Goal: Task Accomplishment & Management: Use online tool/utility

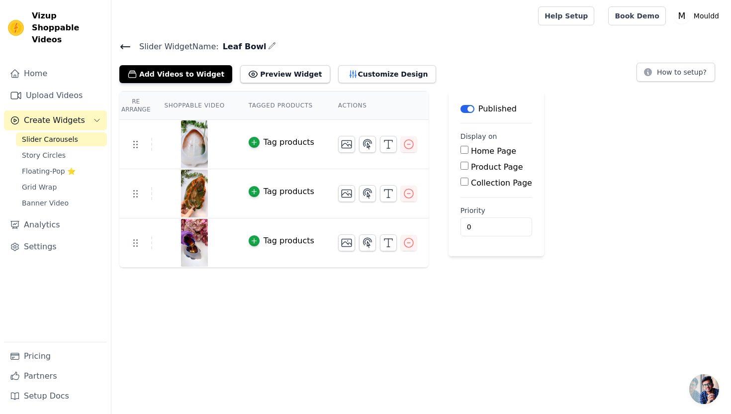
click at [55, 134] on span "Slider Carousels" at bounding box center [50, 139] width 56 height 10
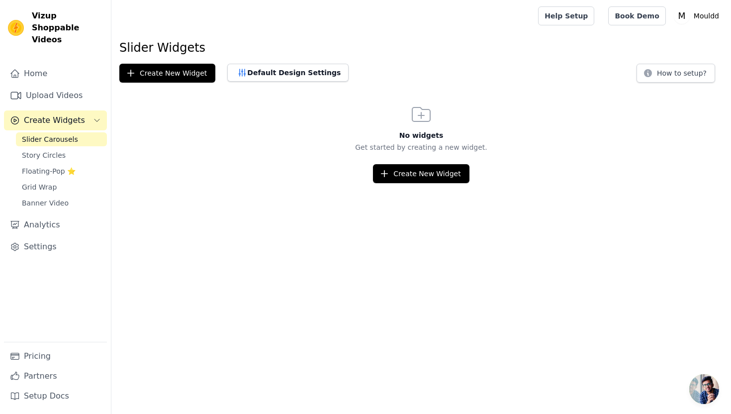
click at [97, 132] on link "Slider Carousels" at bounding box center [61, 139] width 91 height 14
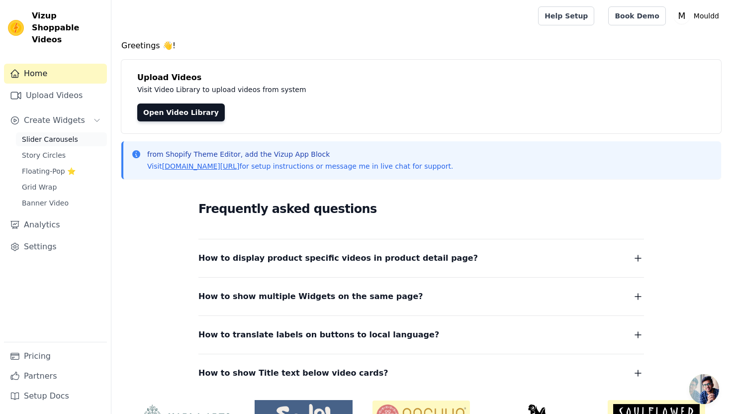
click at [65, 134] on span "Slider Carousels" at bounding box center [50, 139] width 56 height 10
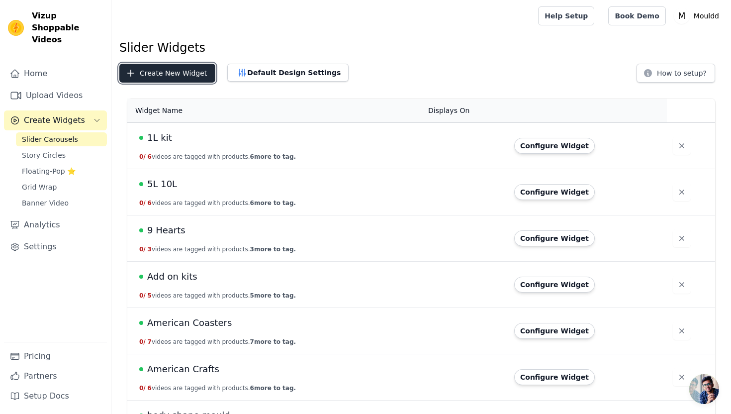
click at [173, 71] on button "Create New Widget" at bounding box center [167, 73] width 96 height 19
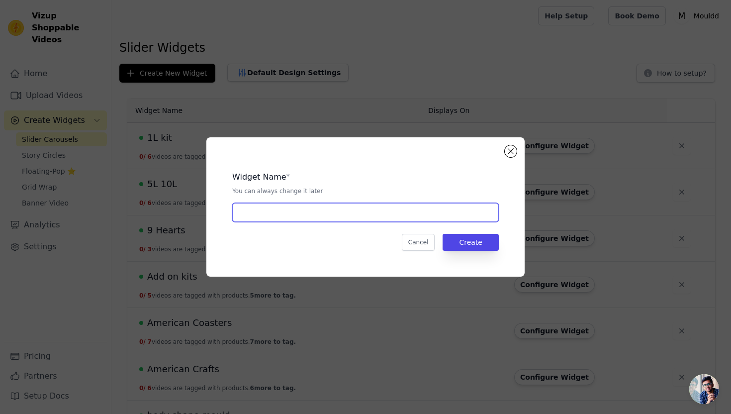
click at [278, 206] on input "text" at bounding box center [365, 212] width 266 height 19
type input "Marbelux Starter Kit"
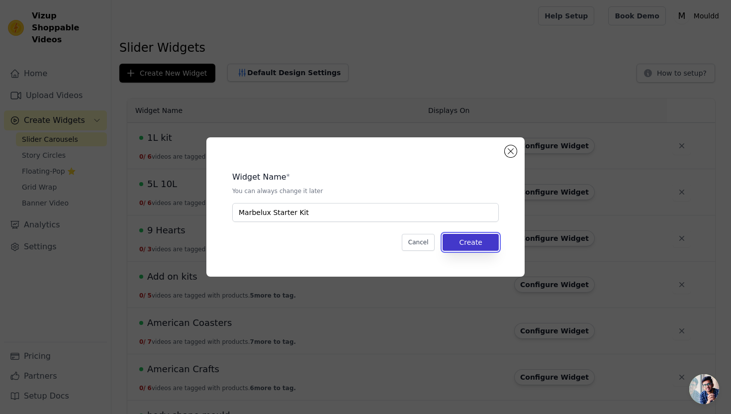
click at [472, 245] on button "Create" at bounding box center [470, 242] width 56 height 17
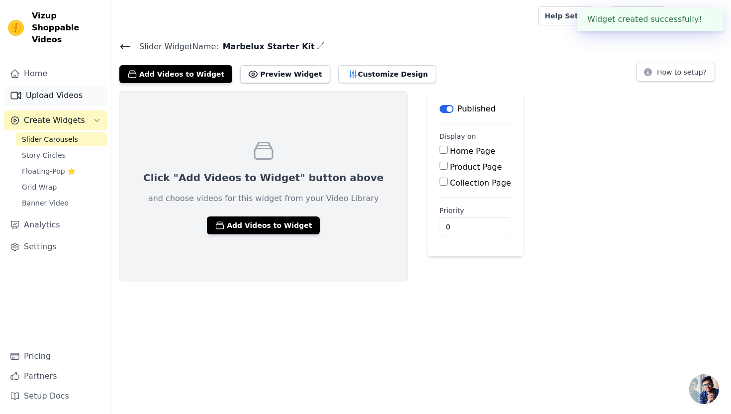
click at [94, 85] on link "Upload Videos" at bounding box center [55, 95] width 103 height 20
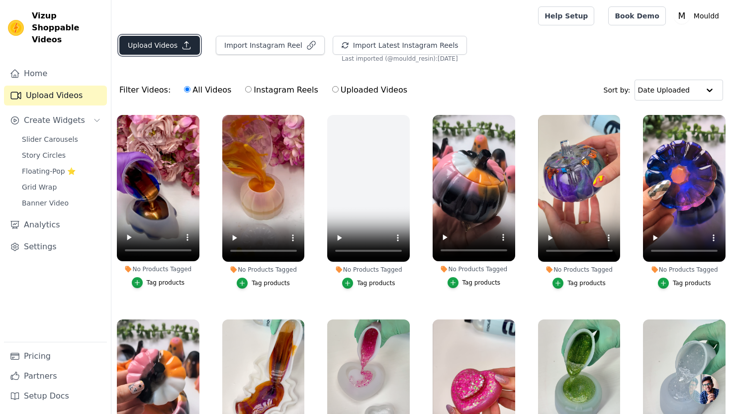
click at [185, 48] on icon "button" at bounding box center [186, 45] width 10 height 10
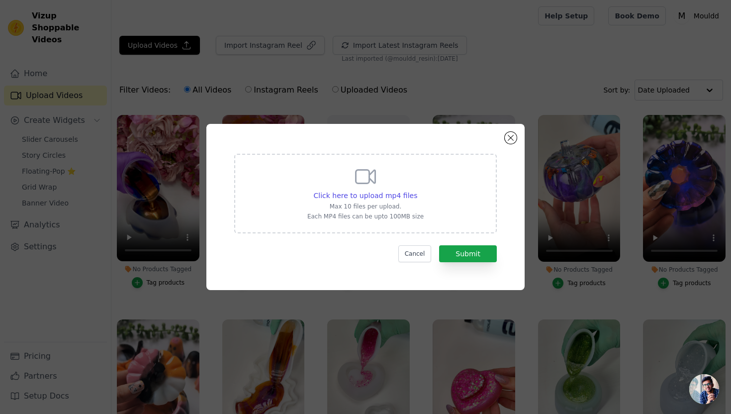
click at [306, 191] on div "Click here to upload mp4 files Max 10 files per upload. Each MP4 files can be u…" at bounding box center [365, 194] width 262 height 80
click at [417, 190] on input "Click here to upload mp4 files Max 10 files per upload. Each MP4 files can be u…" at bounding box center [417, 190] width 0 height 0
type input "C:\fakepath\Grey Marble Vase.mp4"
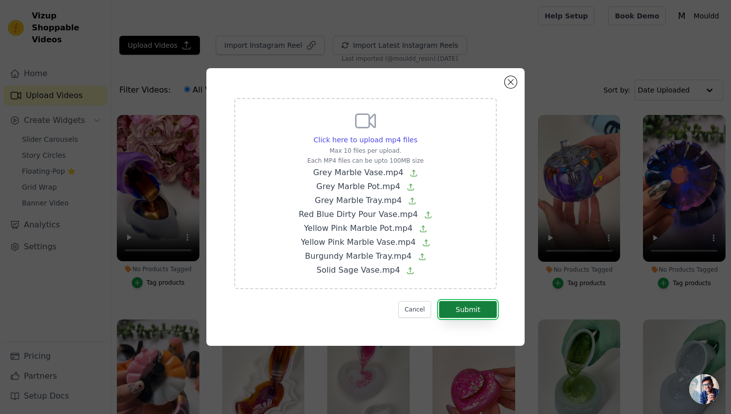
click at [480, 306] on button "Submit" at bounding box center [468, 309] width 58 height 17
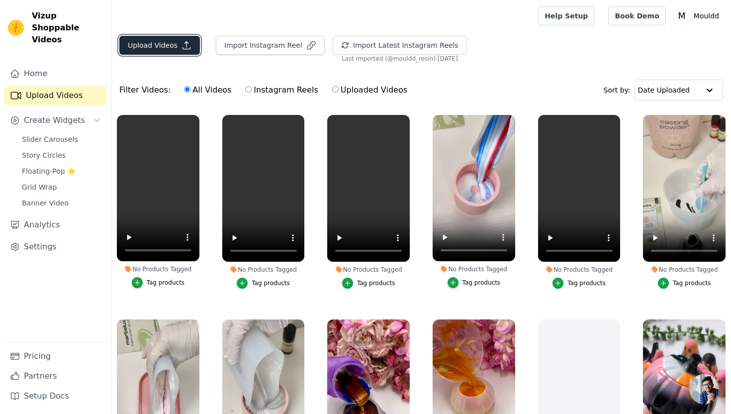
click at [154, 41] on button "Upload Videos" at bounding box center [159, 45] width 81 height 19
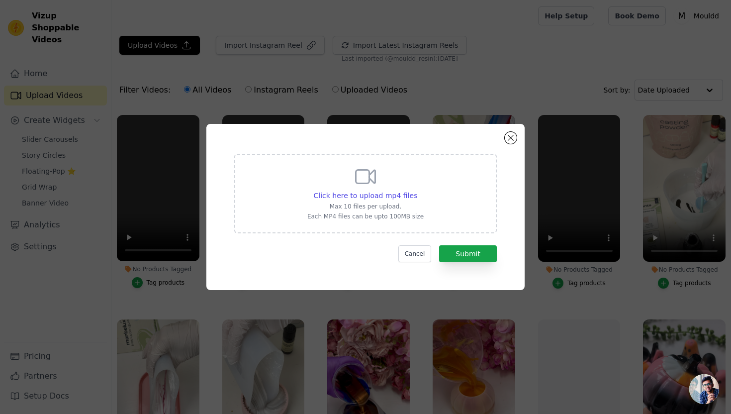
click at [312, 171] on div "Click here to upload mp4 files Max 10 files per upload. Each MP4 files can be u…" at bounding box center [365, 193] width 116 height 56
click at [417, 190] on input "Click here to upload mp4 files Max 10 files per upload. Each MP4 files can be u…" at bounding box center [417, 190] width 0 height 0
type input "C:\fakepath\Grey Marbel Set Reveal.mp4"
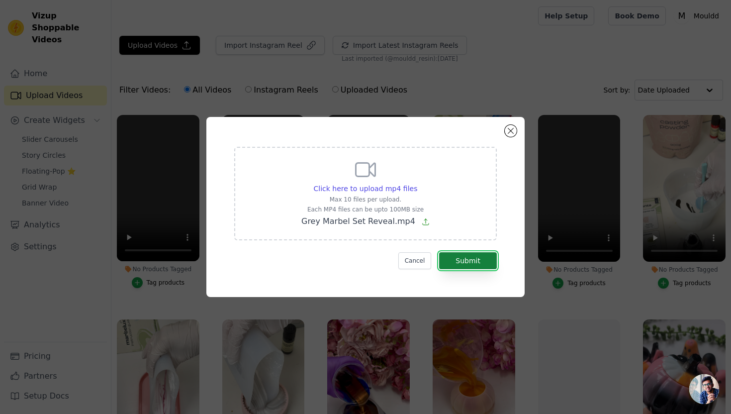
click at [456, 255] on button "Submit" at bounding box center [468, 260] width 58 height 17
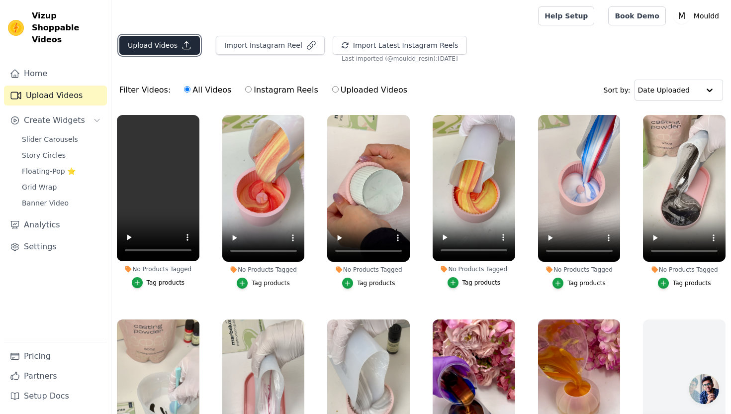
click at [170, 51] on button "Upload Videos" at bounding box center [159, 45] width 81 height 19
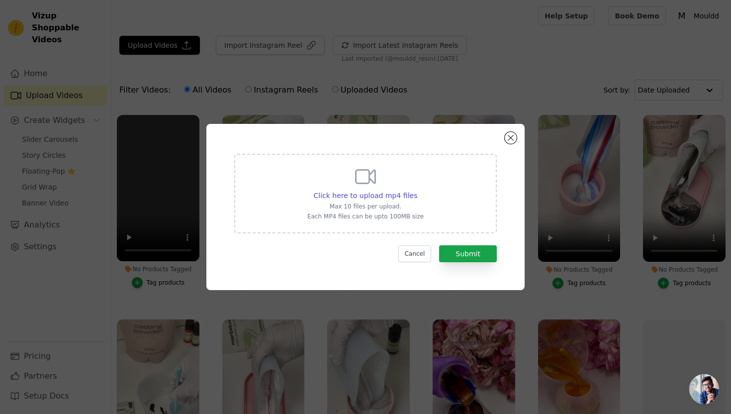
click at [277, 174] on div "Click here to upload mp4 files Max 10 files per upload. Each MP4 files can be u…" at bounding box center [365, 194] width 262 height 80
click at [417, 190] on input "Click here to upload mp4 files Max 10 files per upload. Each MP4 files can be u…" at bounding box center [417, 190] width 0 height 0
type input "C:\fakepath\Pink Yellow Set Reveal.mp4"
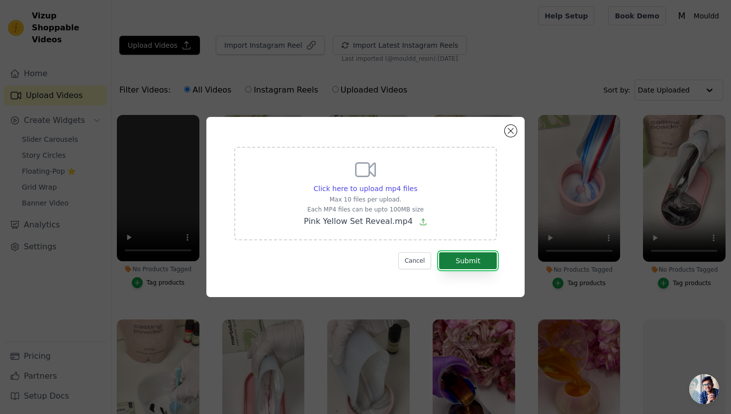
click at [477, 256] on button "Submit" at bounding box center [468, 260] width 58 height 17
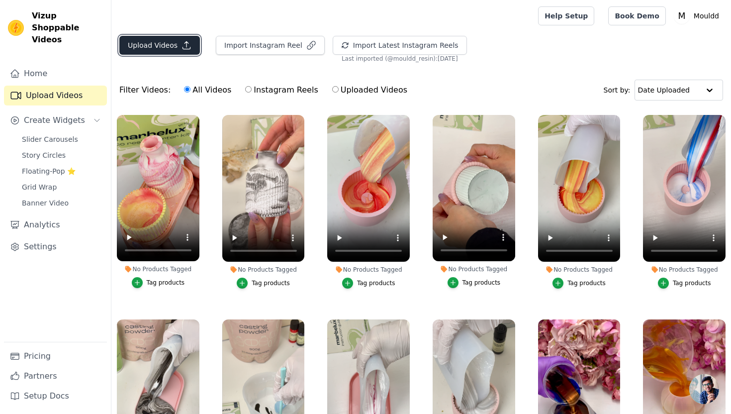
click at [174, 42] on button "Upload Videos" at bounding box center [159, 45] width 81 height 19
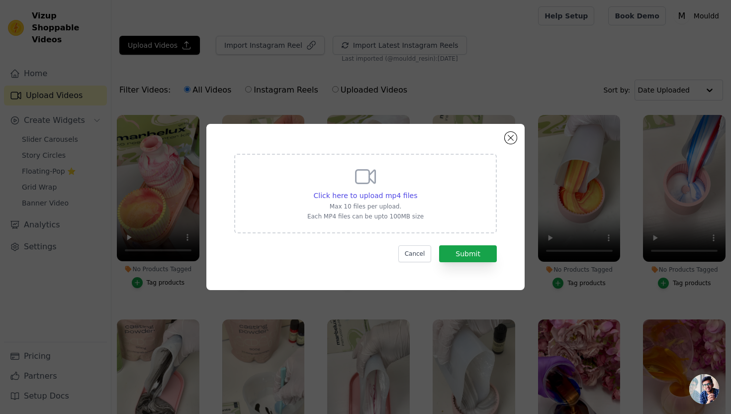
click at [285, 181] on div "Click here to upload mp4 files Max 10 files per upload. Each MP4 files can be u…" at bounding box center [365, 194] width 262 height 80
click at [417, 190] on input "Click here to upload mp4 files Max 10 files per upload. Each MP4 files can be u…" at bounding box center [417, 190] width 0 height 0
type input "C:\fakepath\Colourful Set Reveal.mp4"
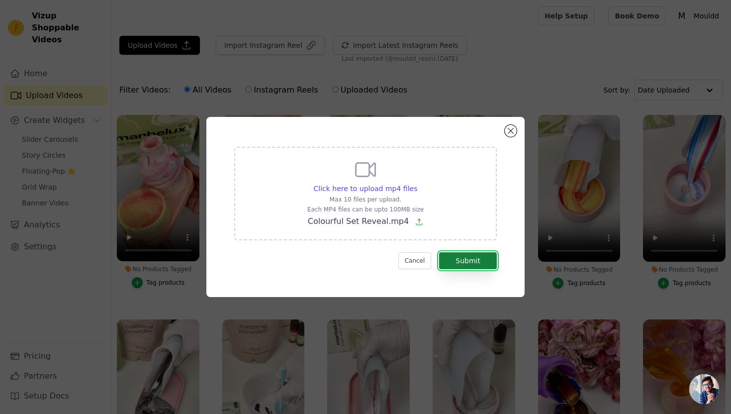
click at [469, 265] on button "Submit" at bounding box center [468, 260] width 58 height 17
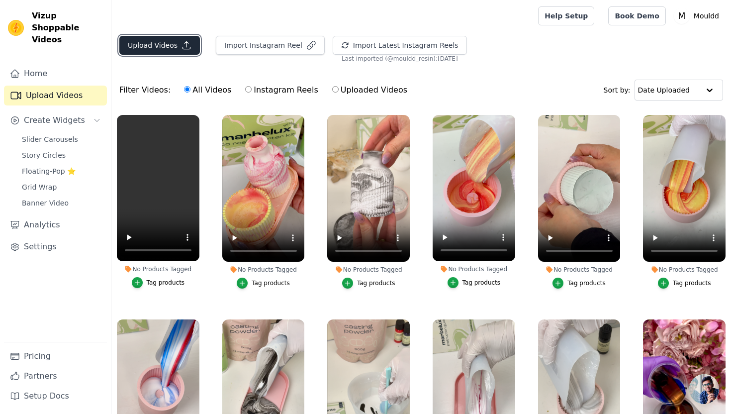
click at [173, 50] on button "Upload Videos" at bounding box center [159, 45] width 81 height 19
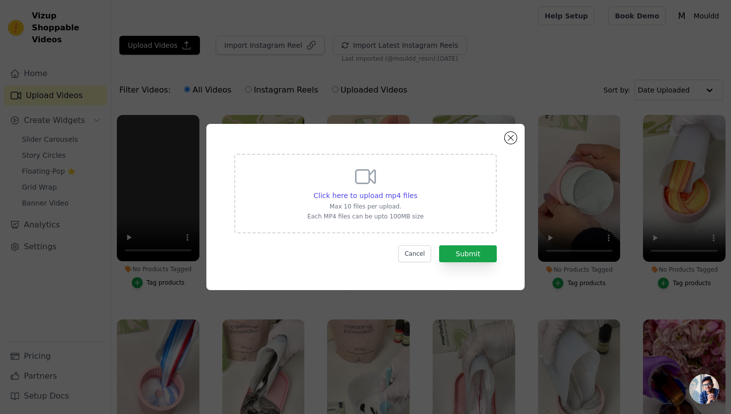
click at [273, 177] on div "Click here to upload mp4 files Max 10 files per upload. Each MP4 files can be u…" at bounding box center [365, 194] width 262 height 80
click at [417, 190] on input "Click here to upload mp4 files Max 10 files per upload. Each MP4 files can be u…" at bounding box center [417, 190] width 0 height 0
type input "C:\fakepath\Blue Marble Large Irregular Tray.mp4"
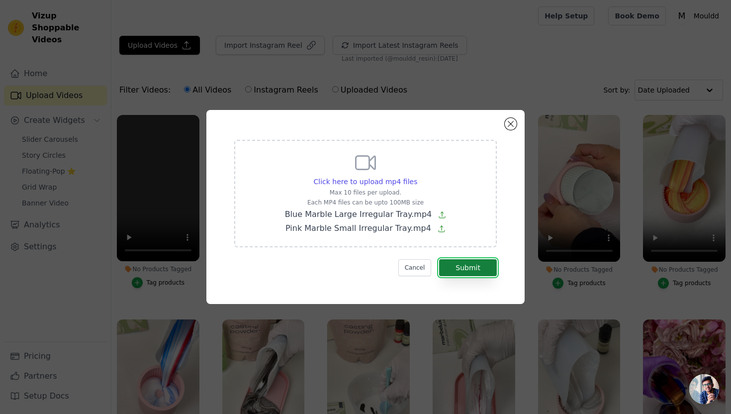
click at [485, 268] on button "Submit" at bounding box center [468, 267] width 58 height 17
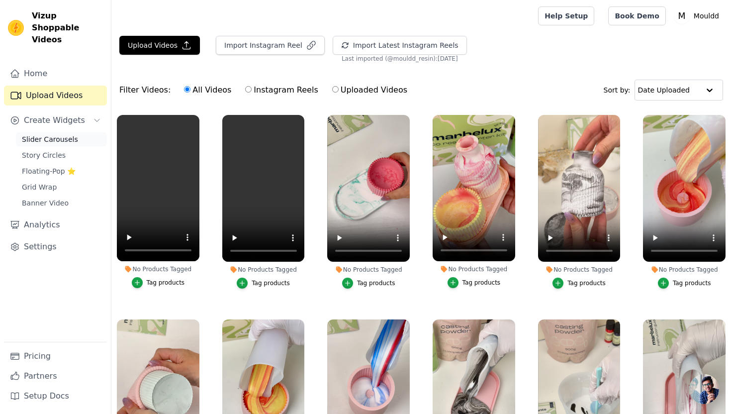
click at [63, 134] on span "Slider Carousels" at bounding box center [50, 139] width 56 height 10
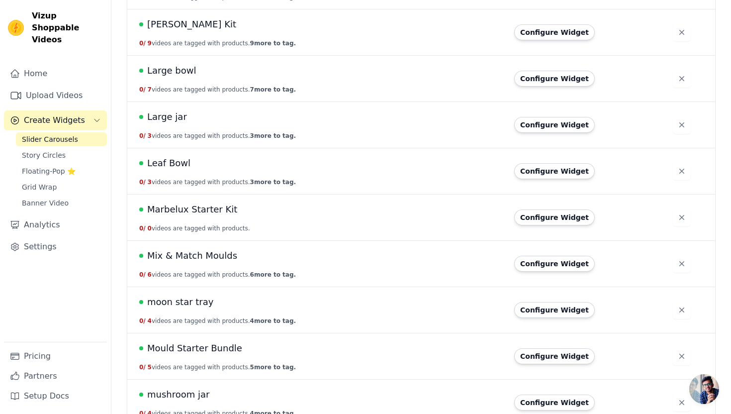
scroll to position [1491, 0]
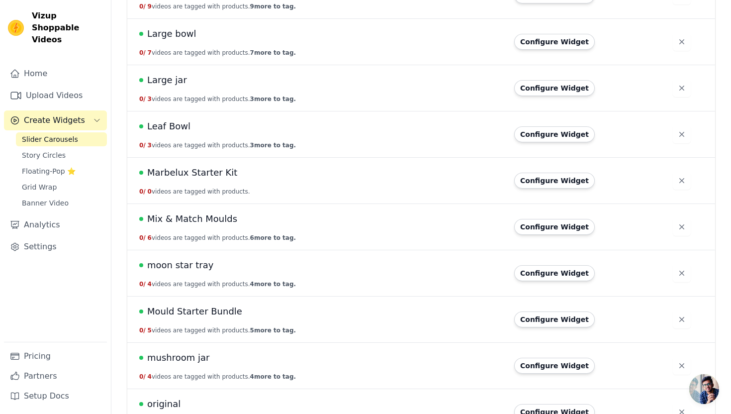
click at [218, 173] on span "Marbelux Starter Kit" at bounding box center [192, 173] width 90 height 14
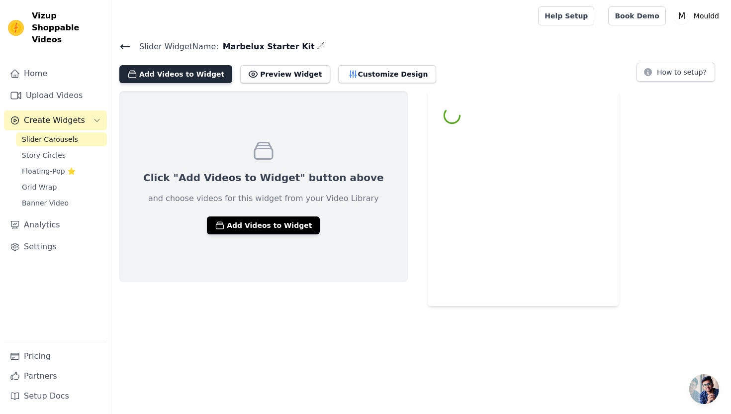
click at [190, 76] on button "Add Videos to Widget" at bounding box center [175, 74] width 113 height 18
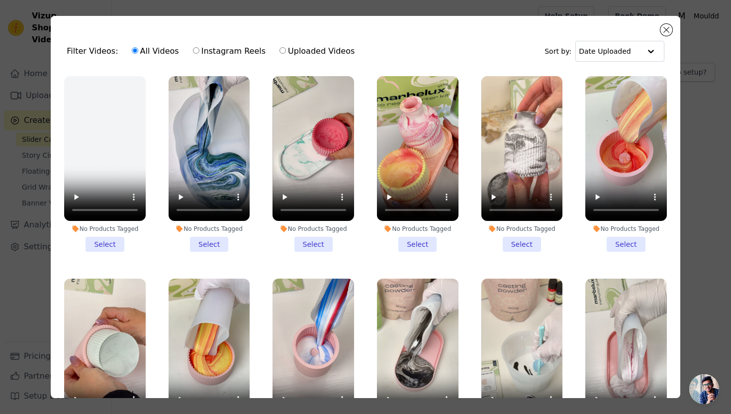
click at [303, 249] on li "No Products Tagged Select" at bounding box center [313, 163] width 82 height 175
click at [0, 0] on input "No Products Tagged Select" at bounding box center [0, 0] width 0 height 0
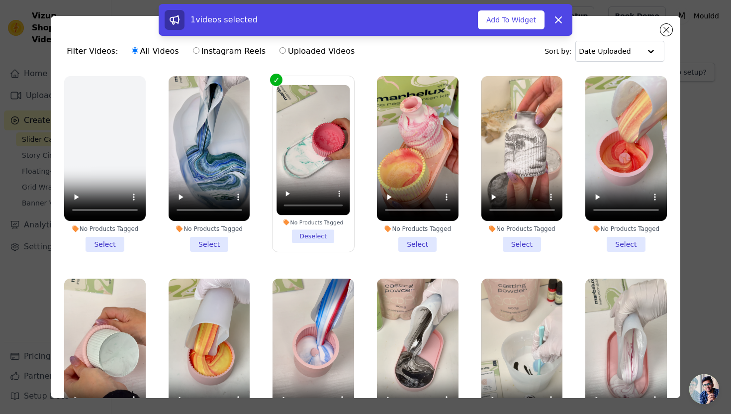
click at [418, 242] on li "No Products Tagged Select" at bounding box center [418, 163] width 82 height 175
click at [0, 0] on input "No Products Tagged Select" at bounding box center [0, 0] width 0 height 0
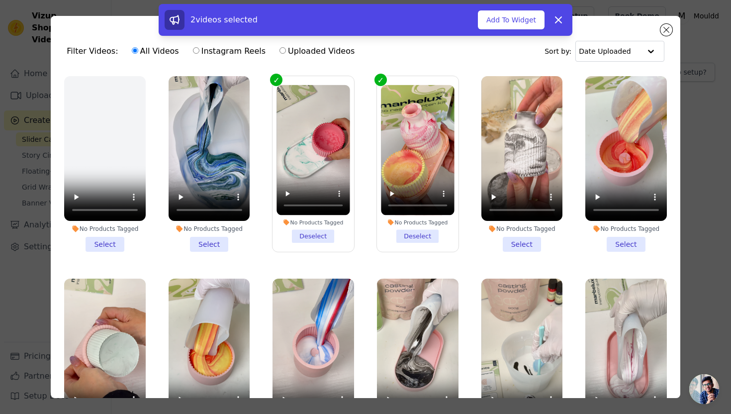
click at [528, 250] on li "No Products Tagged Select" at bounding box center [522, 163] width 82 height 175
click at [0, 0] on input "No Products Tagged Select" at bounding box center [0, 0] width 0 height 0
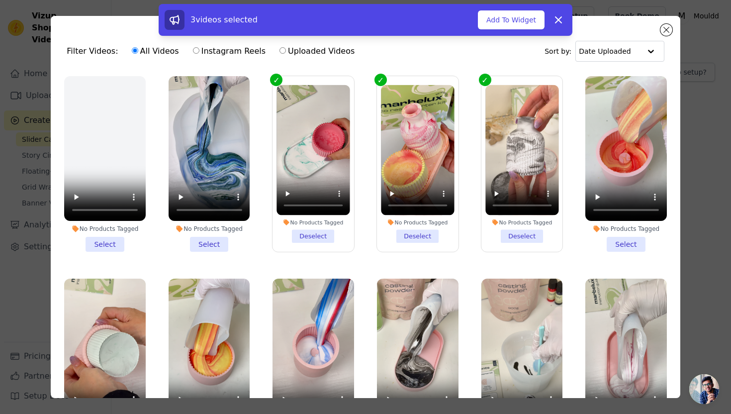
click at [614, 244] on li "No Products Tagged Select" at bounding box center [626, 163] width 82 height 175
click at [0, 0] on input "No Products Tagged Select" at bounding box center [0, 0] width 0 height 0
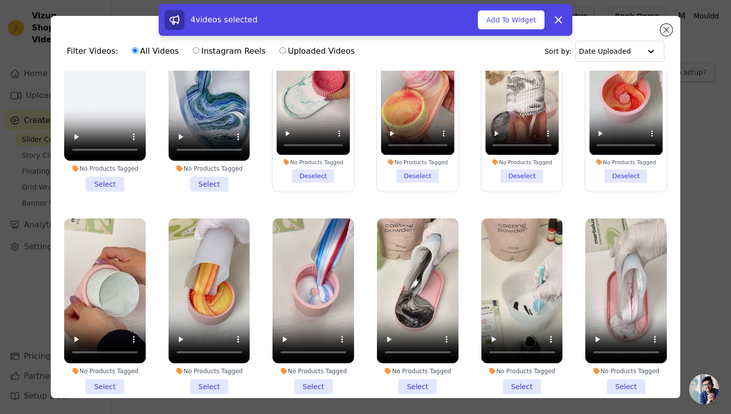
scroll to position [61, 0]
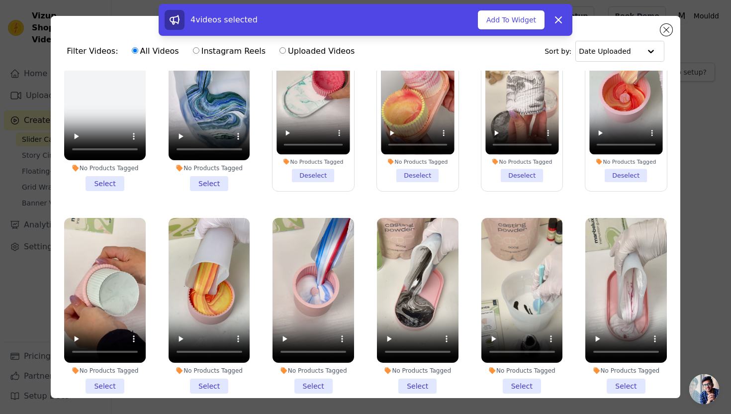
click at [94, 384] on li "No Products Tagged Select" at bounding box center [105, 305] width 82 height 175
click at [0, 0] on input "No Products Tagged Select" at bounding box center [0, 0] width 0 height 0
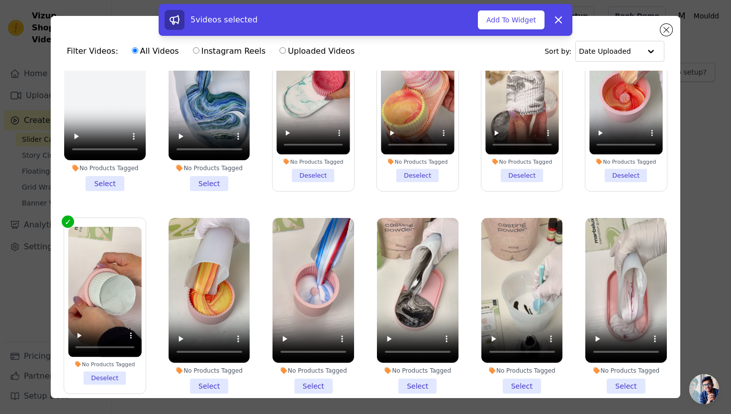
click at [209, 383] on li "No Products Tagged Select" at bounding box center [209, 305] width 82 height 175
click at [0, 0] on input "No Products Tagged Select" at bounding box center [0, 0] width 0 height 0
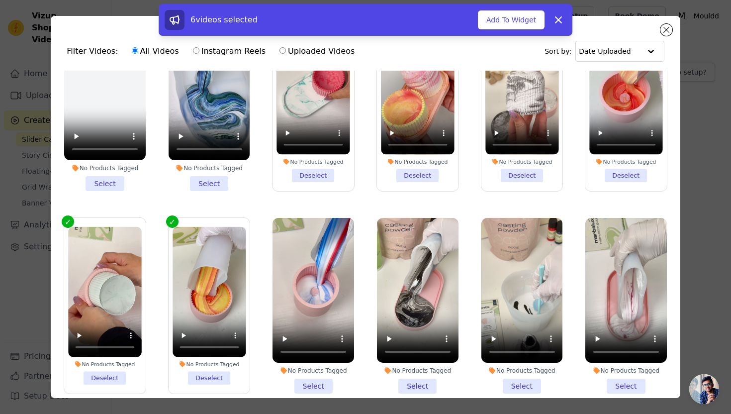
click at [324, 387] on li "No Products Tagged Select" at bounding box center [313, 305] width 82 height 175
click at [0, 0] on input "No Products Tagged Select" at bounding box center [0, 0] width 0 height 0
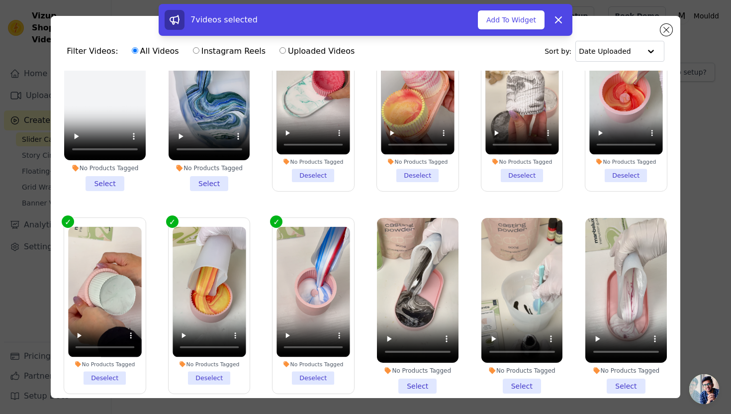
click at [422, 382] on li "No Products Tagged Select" at bounding box center [418, 305] width 82 height 175
click at [0, 0] on input "No Products Tagged Select" at bounding box center [0, 0] width 0 height 0
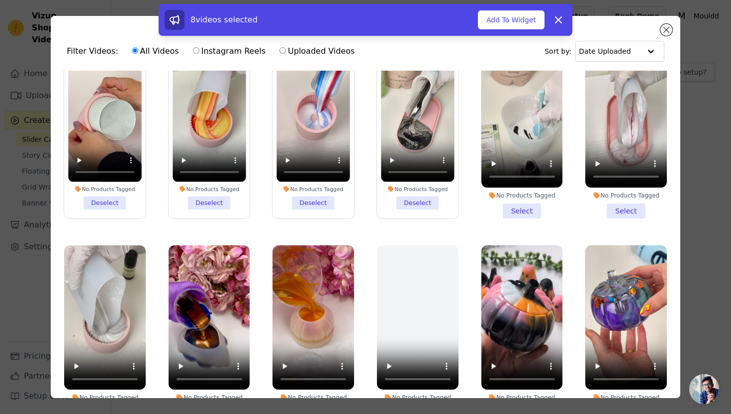
scroll to position [244, 0]
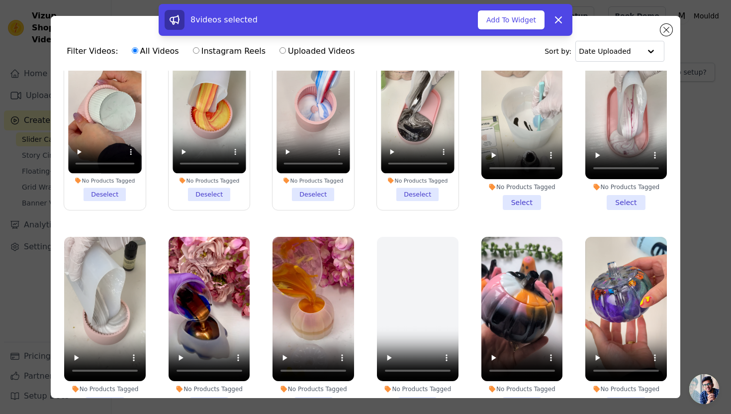
click at [632, 200] on li "No Products Tagged Select" at bounding box center [626, 121] width 82 height 175
click at [0, 0] on input "No Products Tagged Select" at bounding box center [0, 0] width 0 height 0
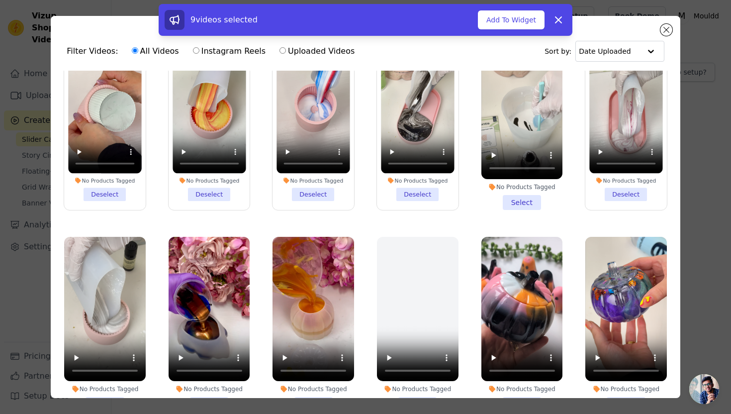
click at [530, 197] on li "No Products Tagged Select" at bounding box center [522, 121] width 82 height 175
click at [0, 0] on input "No Products Tagged Select" at bounding box center [0, 0] width 0 height 0
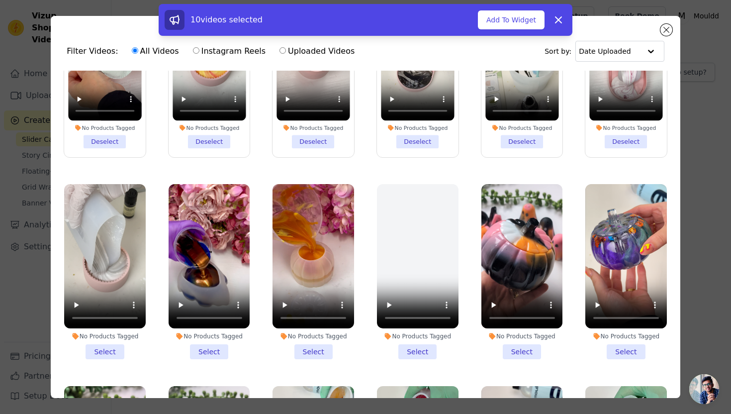
scroll to position [306, 0]
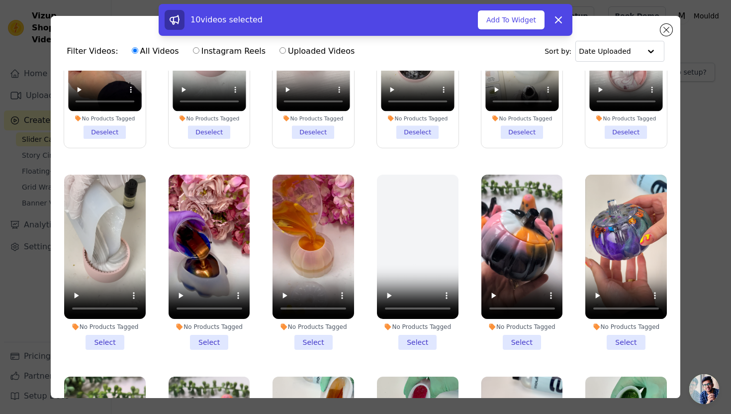
click at [106, 338] on li "No Products Tagged Select" at bounding box center [105, 261] width 82 height 175
click at [0, 0] on input "No Products Tagged Select" at bounding box center [0, 0] width 0 height 0
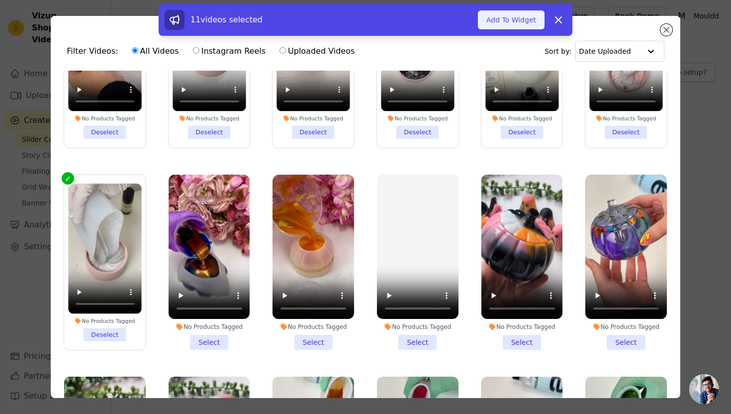
click at [514, 17] on button "Add To Widget" at bounding box center [511, 19] width 67 height 19
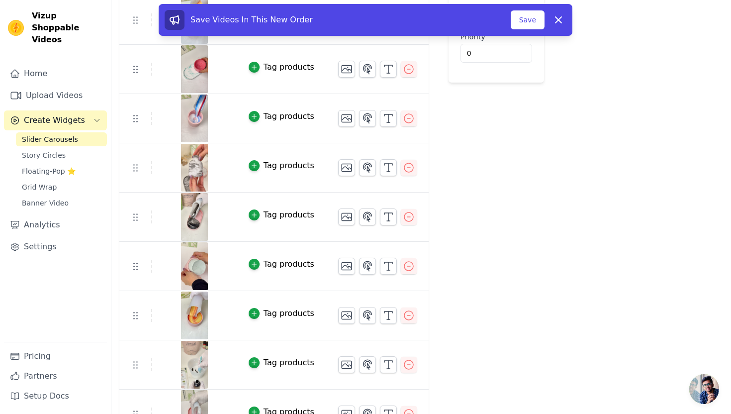
scroll to position [161, 0]
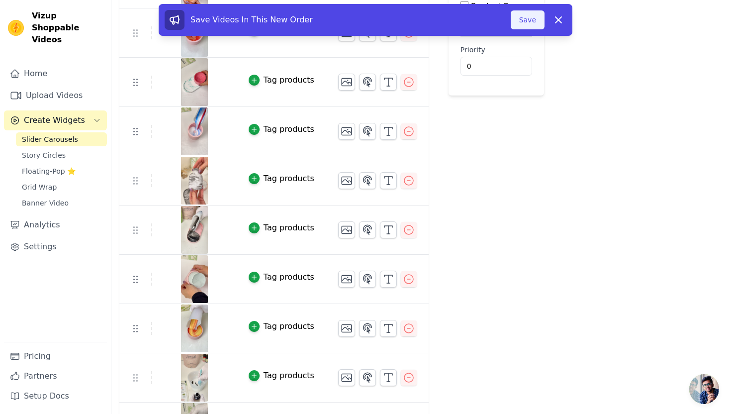
click at [521, 18] on button "Save" at bounding box center [527, 19] width 34 height 19
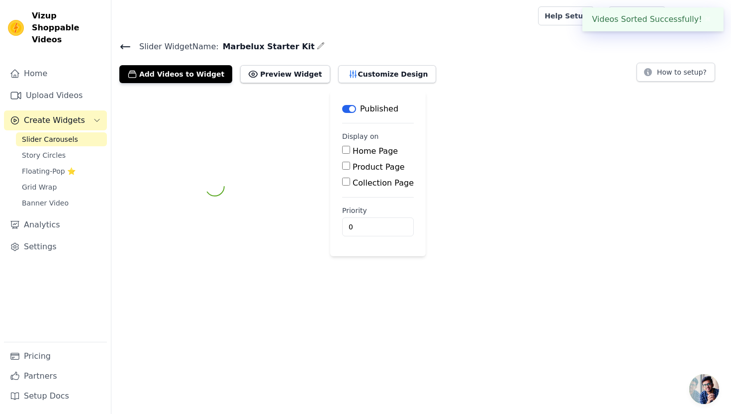
scroll to position [0, 0]
